Goal: Register for event/course

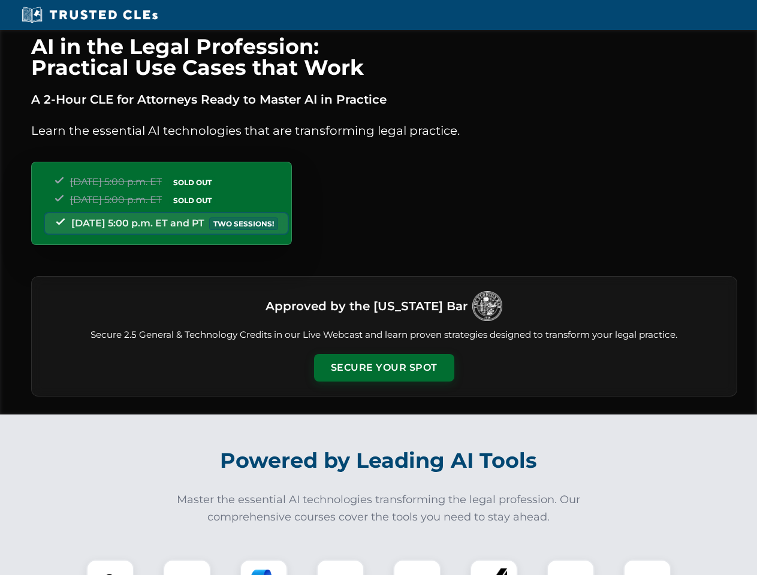
click at [383, 368] on button "Secure Your Spot" at bounding box center [384, 368] width 140 height 28
click at [110, 567] on img at bounding box center [110, 583] width 35 height 35
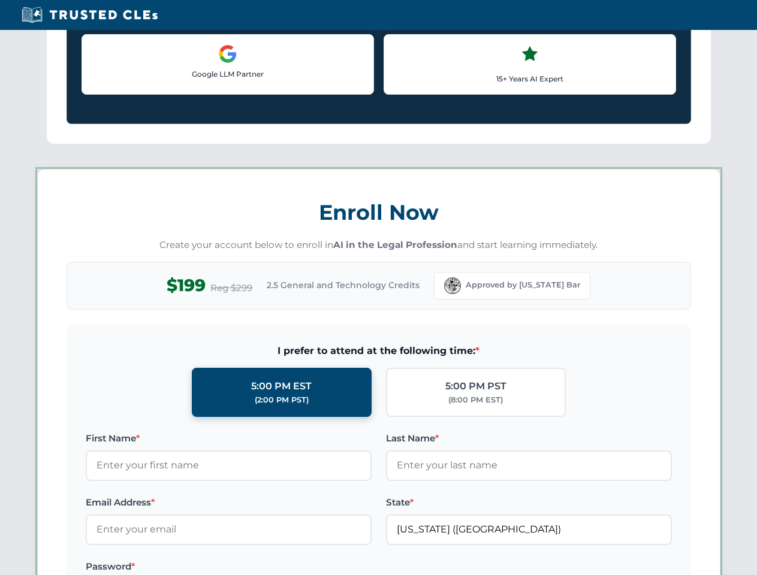
click at [340, 567] on label "Password *" at bounding box center [229, 566] width 286 height 14
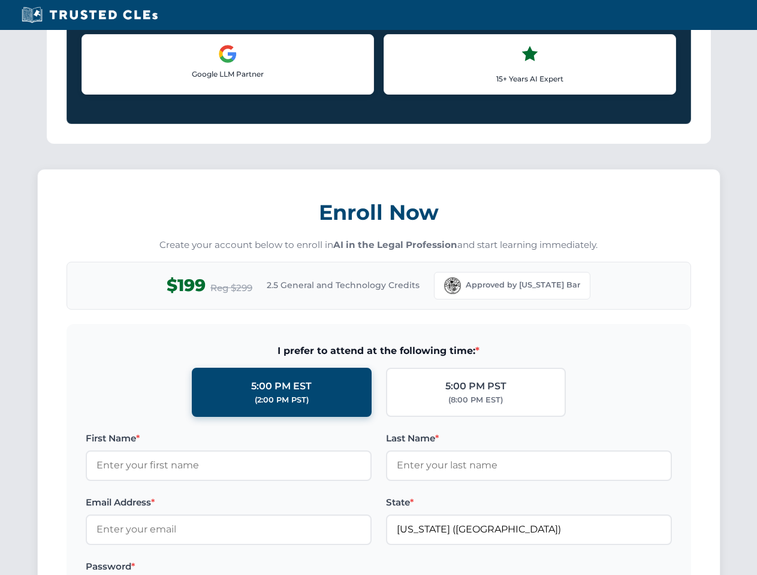
scroll to position [1176, 0]
